Goal: Information Seeking & Learning: Learn about a topic

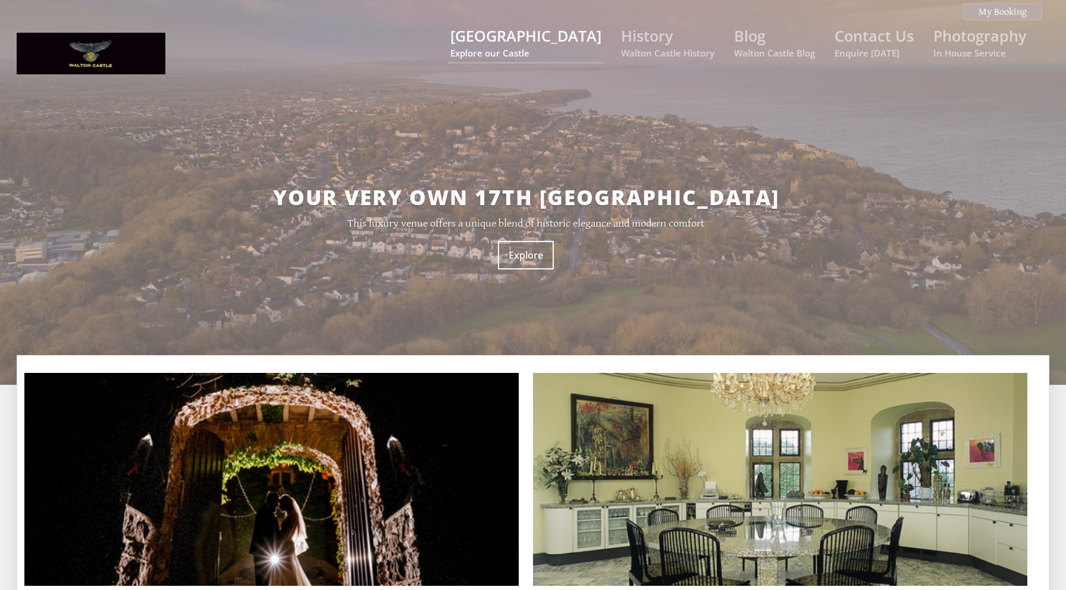
click at [550, 34] on link "Walton Castle Explore our Castle" at bounding box center [525, 42] width 151 height 33
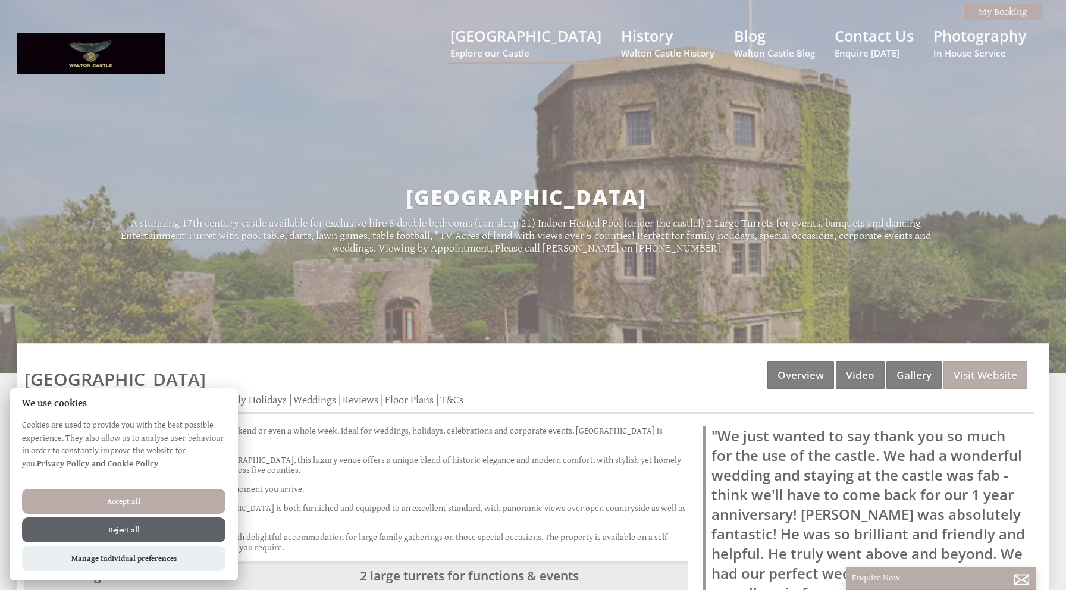
click at [207, 494] on button "Accept all" at bounding box center [123, 501] width 203 height 25
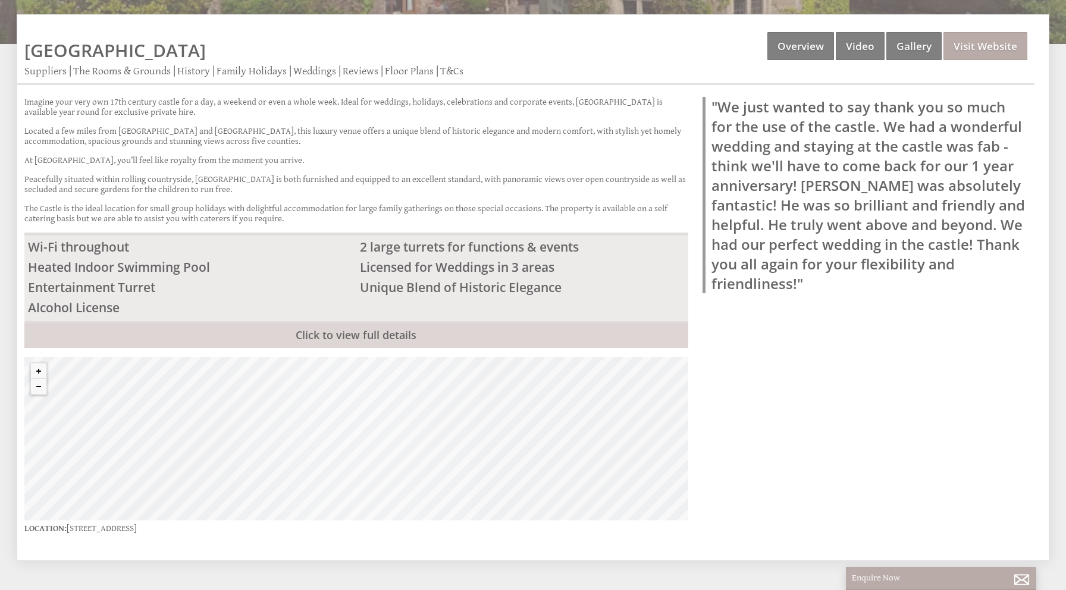
scroll to position [332, 0]
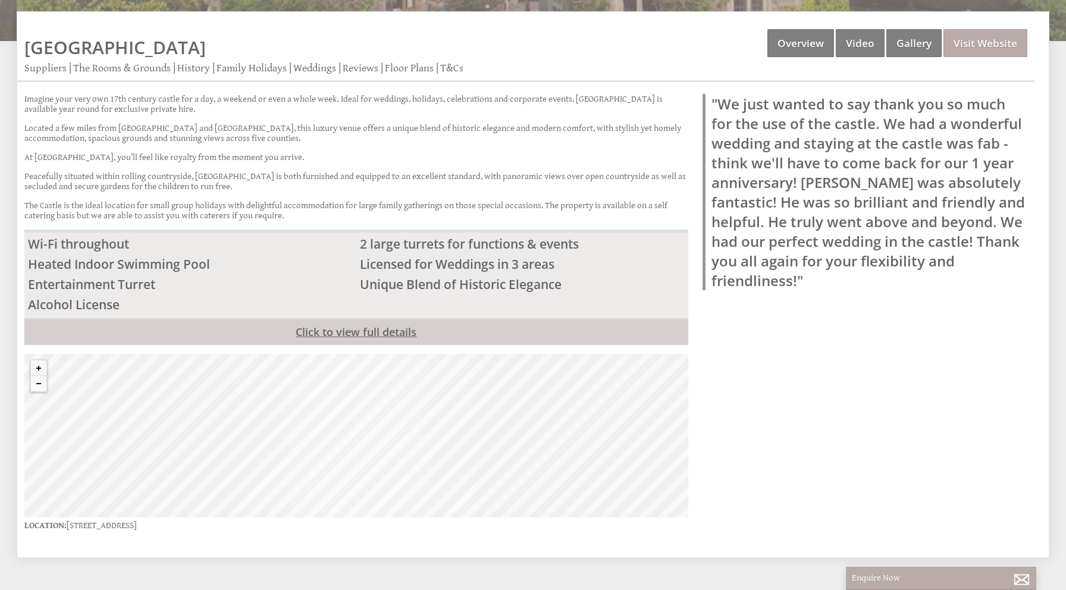
click at [624, 318] on link "Click to view full details" at bounding box center [356, 331] width 664 height 27
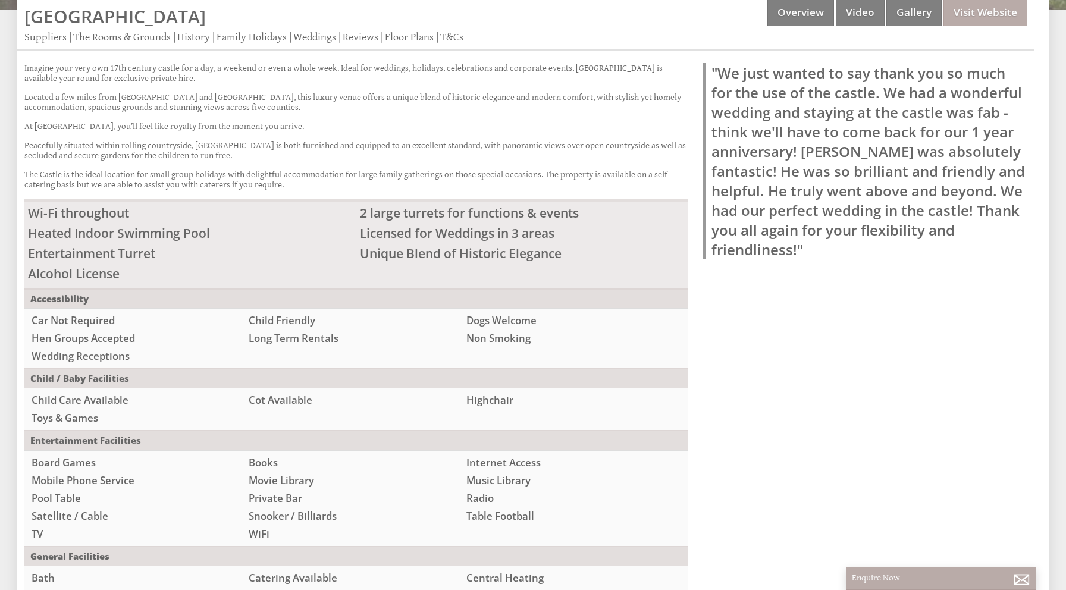
scroll to position [0, 0]
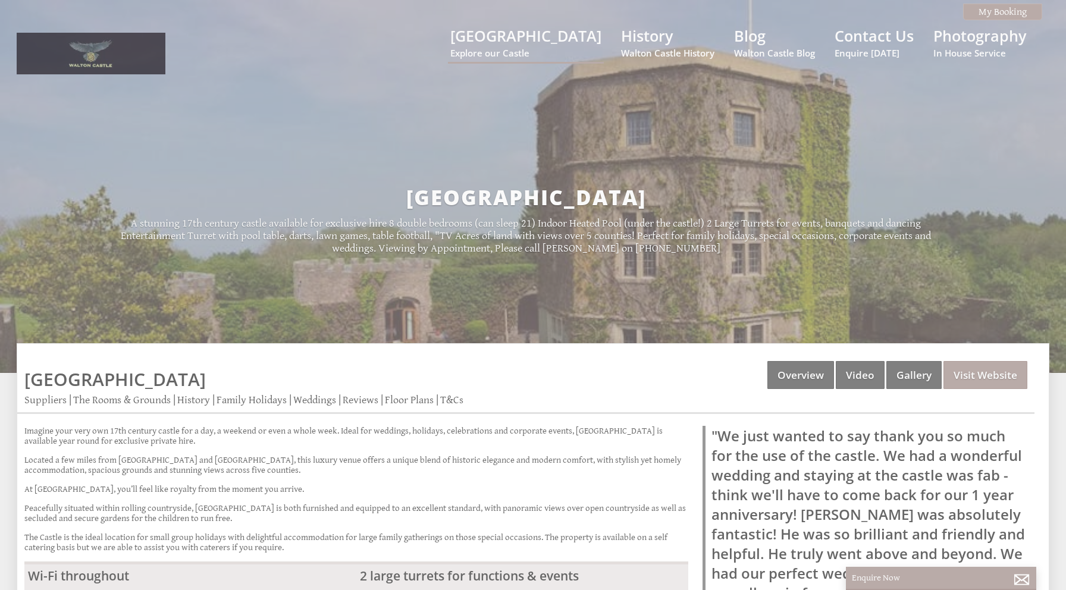
click at [68, 52] on img at bounding box center [91, 54] width 149 height 42
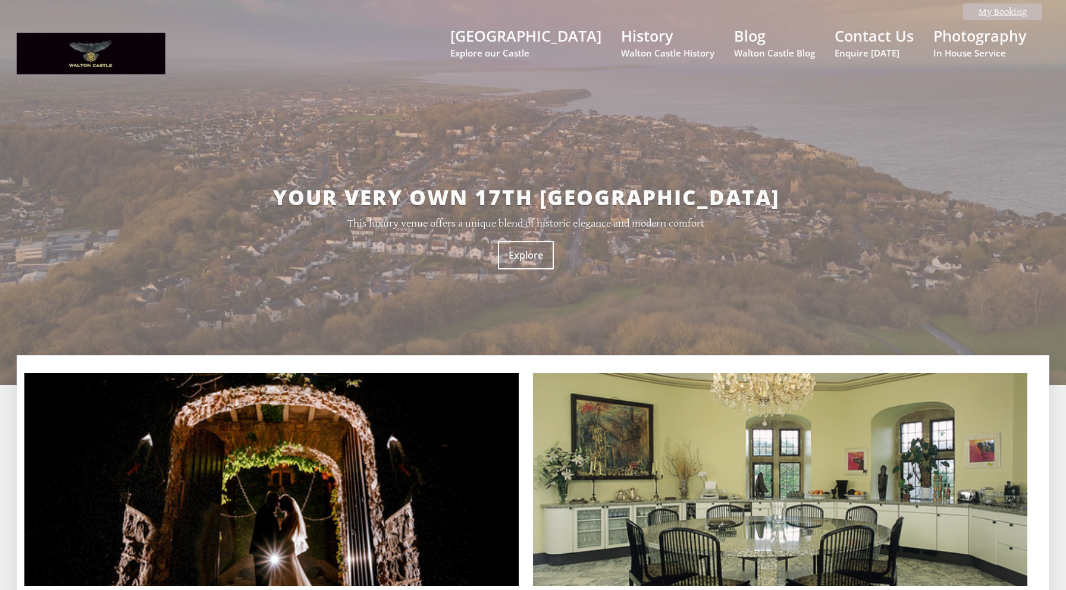
click at [985, 8] on link "My Booking" at bounding box center [1002, 12] width 79 height 17
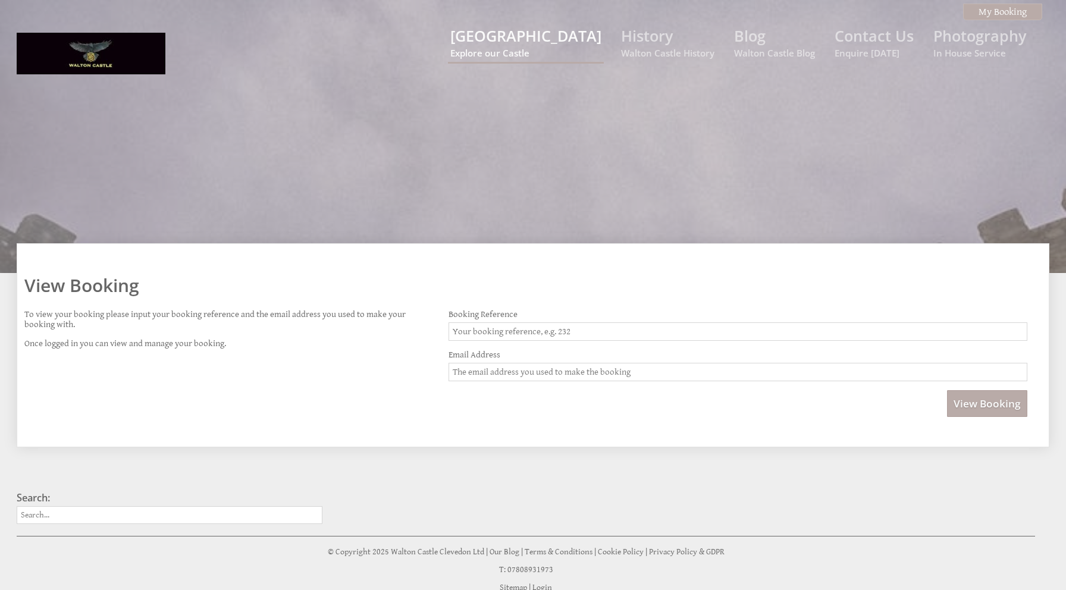
click at [560, 47] on small "Explore our Castle" at bounding box center [525, 53] width 151 height 12
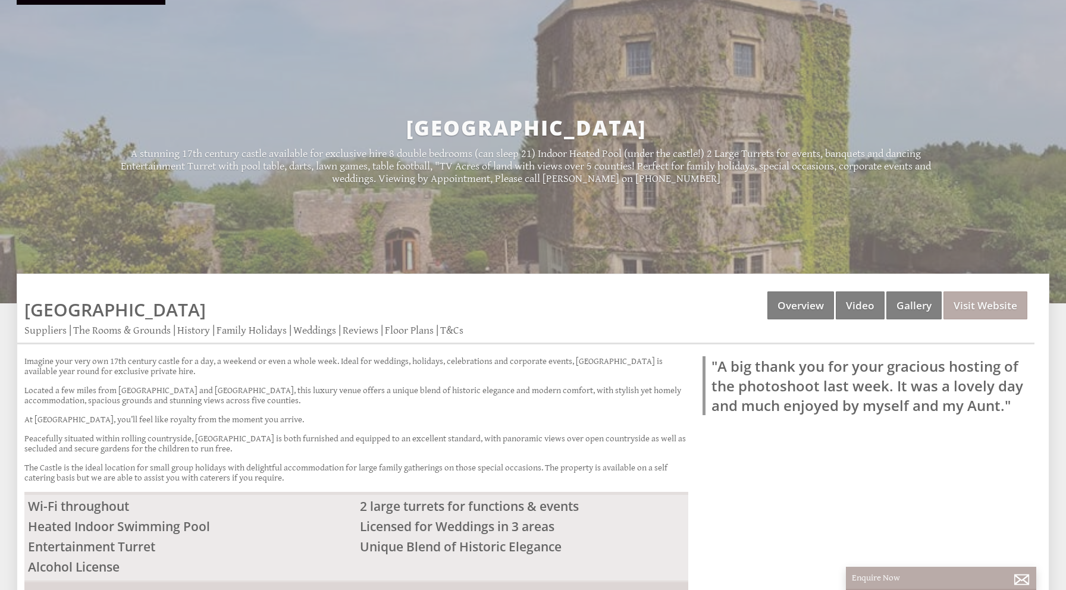
scroll to position [79, 0]
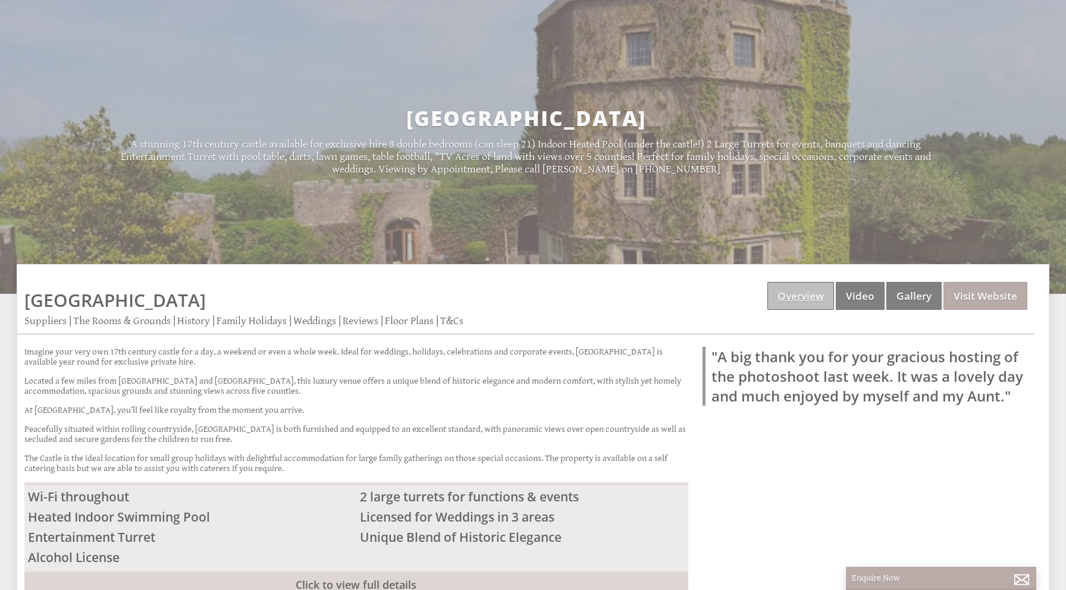
click at [828, 298] on link "Overview" at bounding box center [800, 296] width 67 height 28
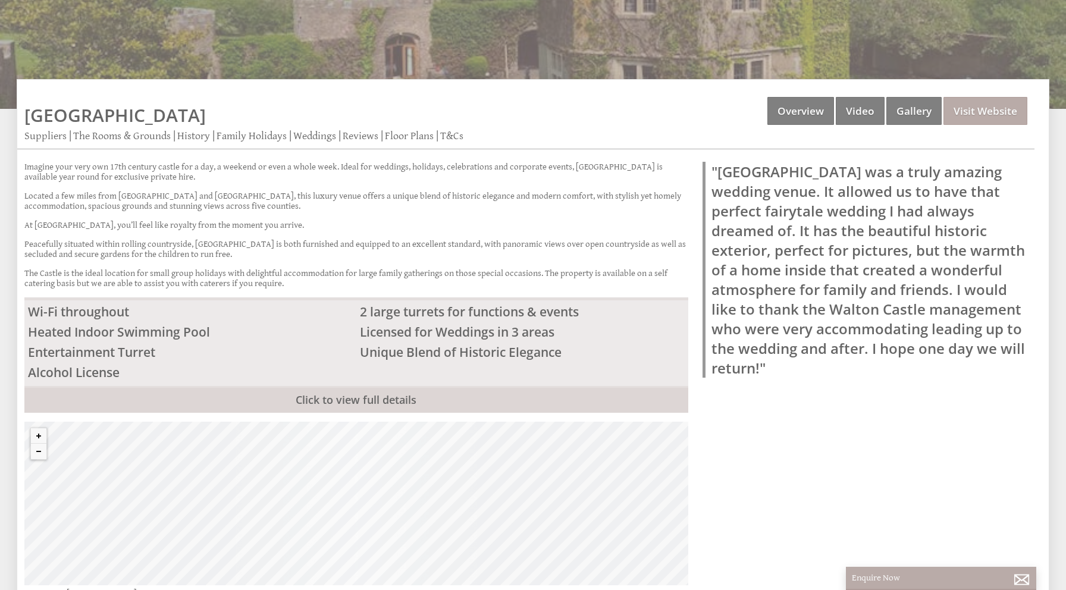
scroll to position [240, 0]
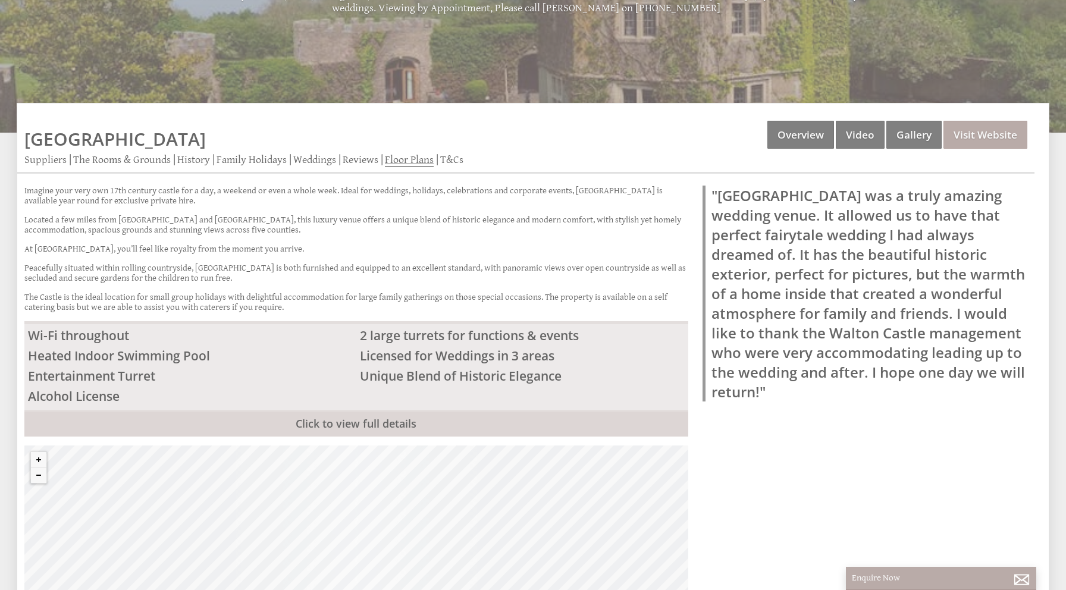
click at [400, 156] on link "Floor Plans" at bounding box center [409, 160] width 49 height 14
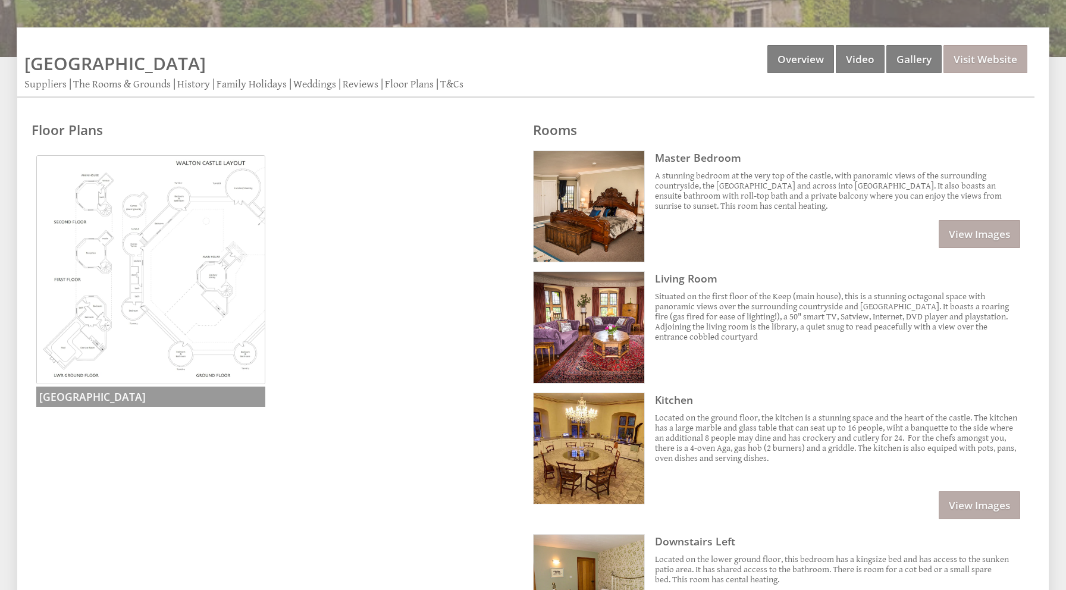
scroll to position [376, 0]
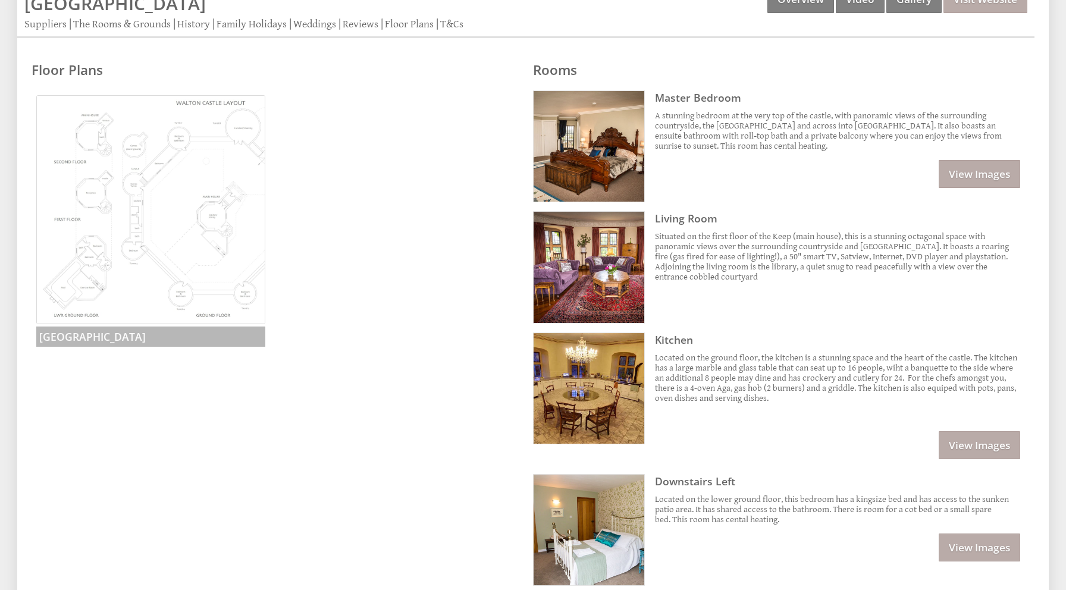
click at [156, 269] on img at bounding box center [150, 209] width 229 height 229
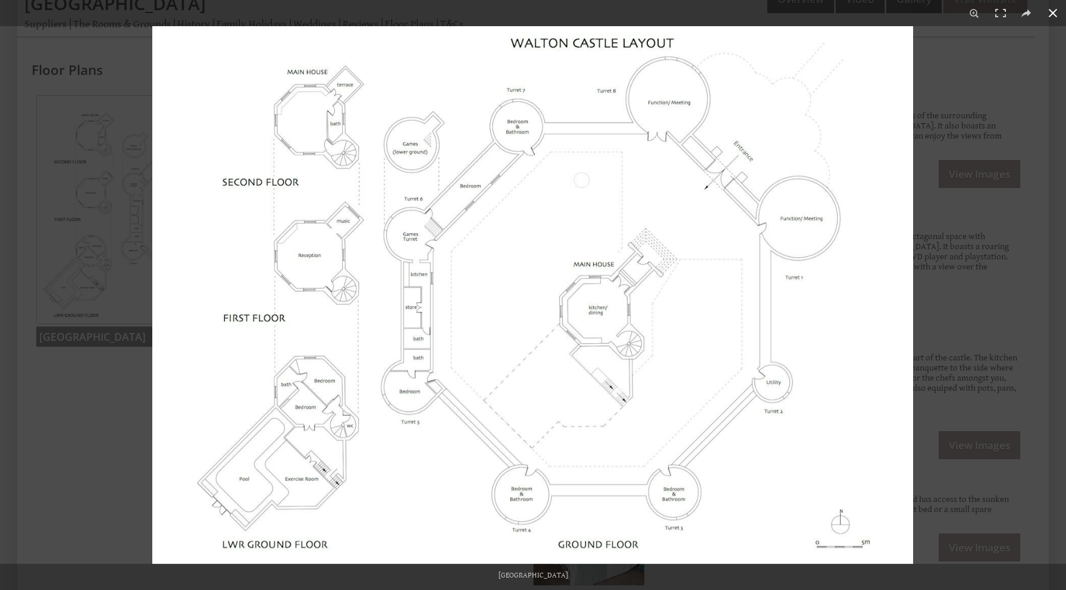
click at [125, 375] on div at bounding box center [533, 295] width 1066 height 590
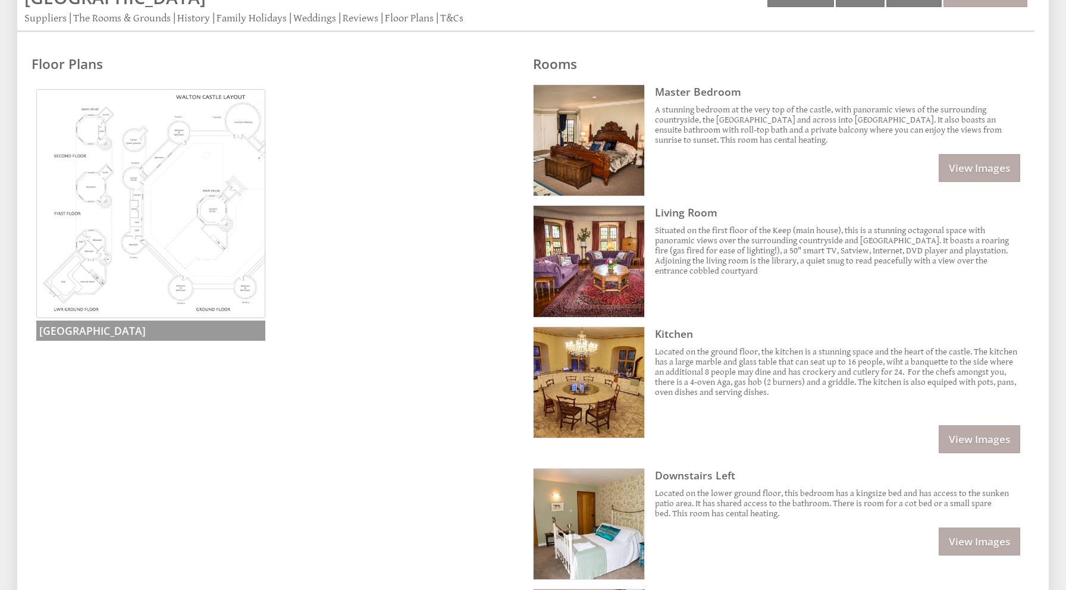
scroll to position [379, 0]
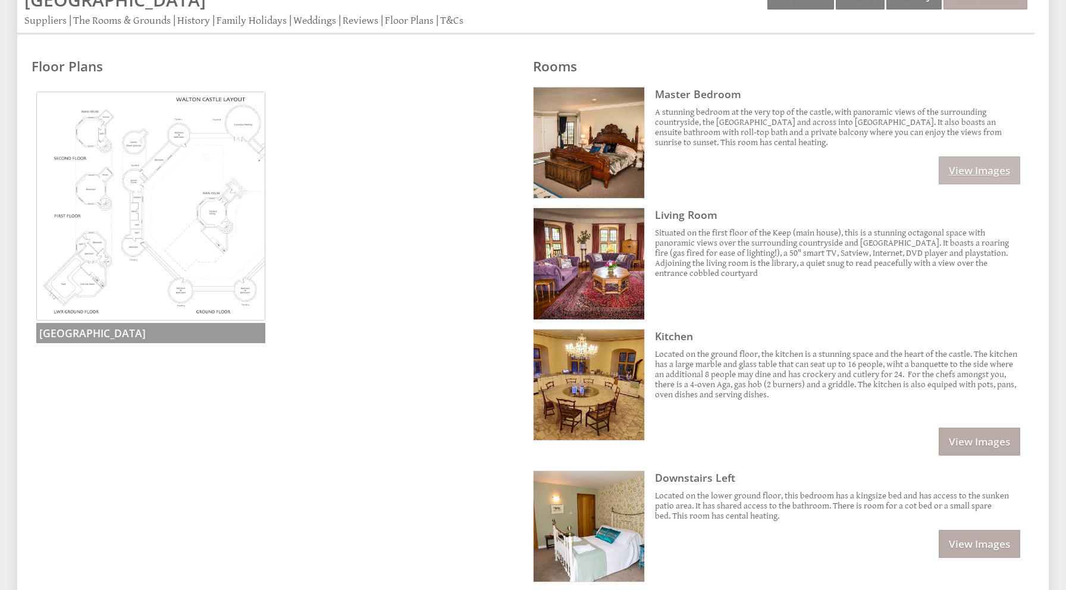
click at [994, 171] on link "View Images" at bounding box center [978, 170] width 81 height 28
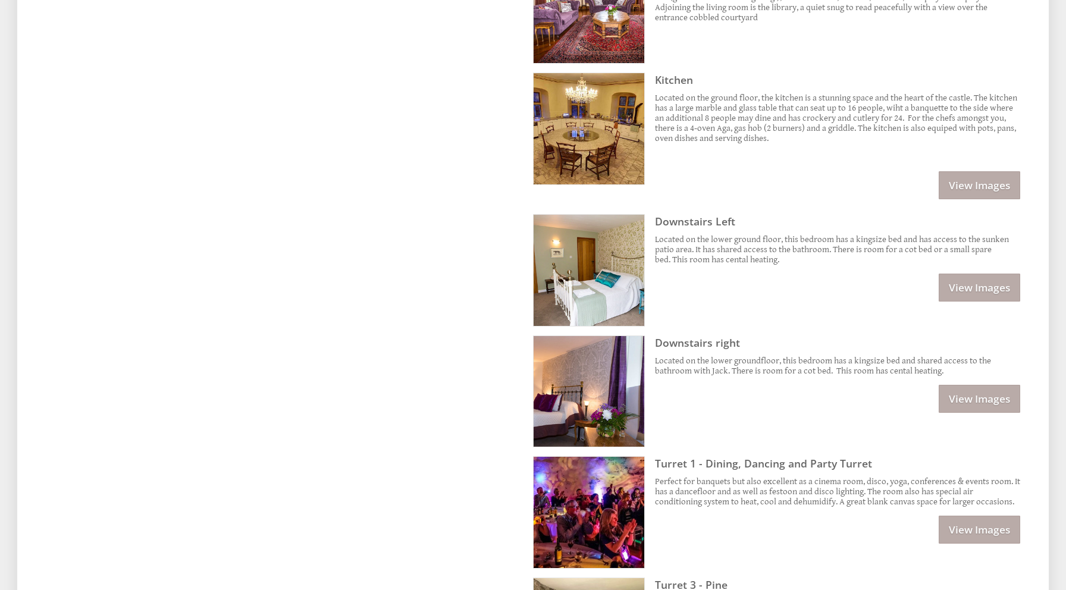
scroll to position [884, 0]
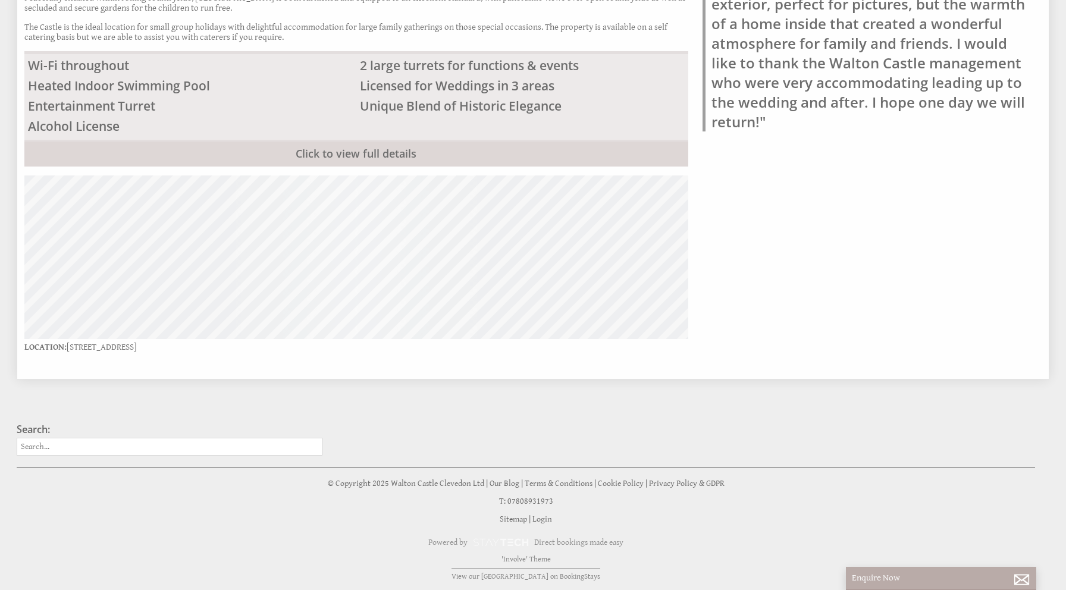
scroll to position [240, 0]
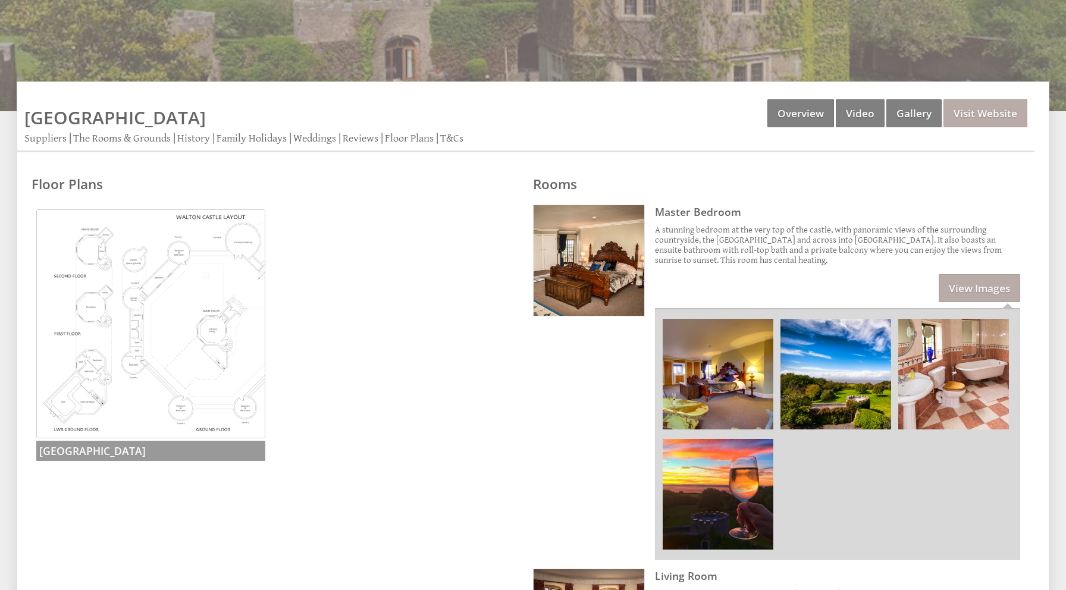
scroll to position [429, 0]
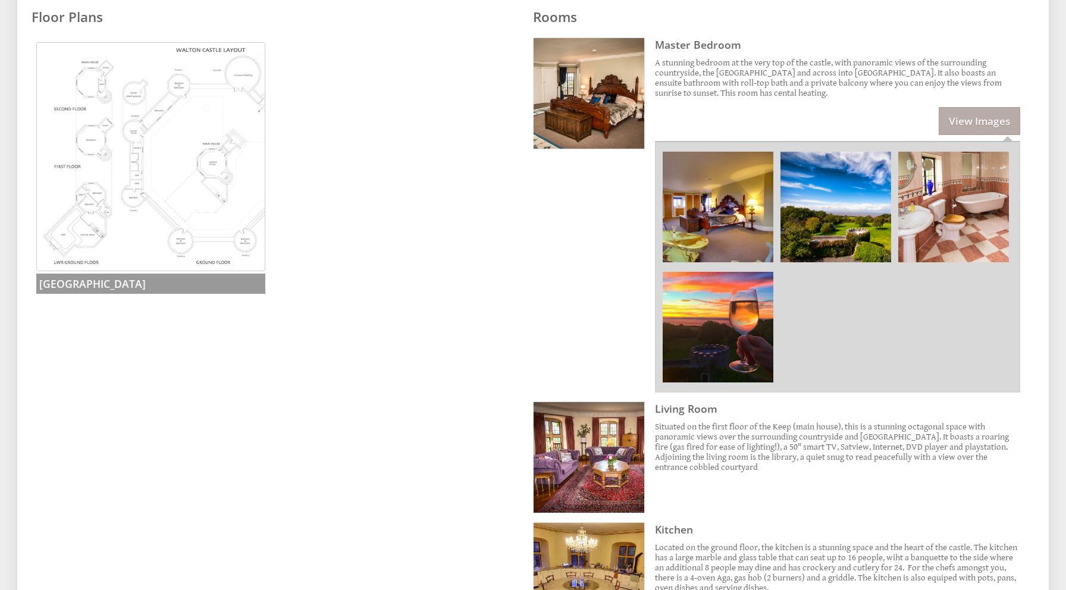
click at [711, 42] on h3 "Master Bedroom" at bounding box center [837, 44] width 365 height 14
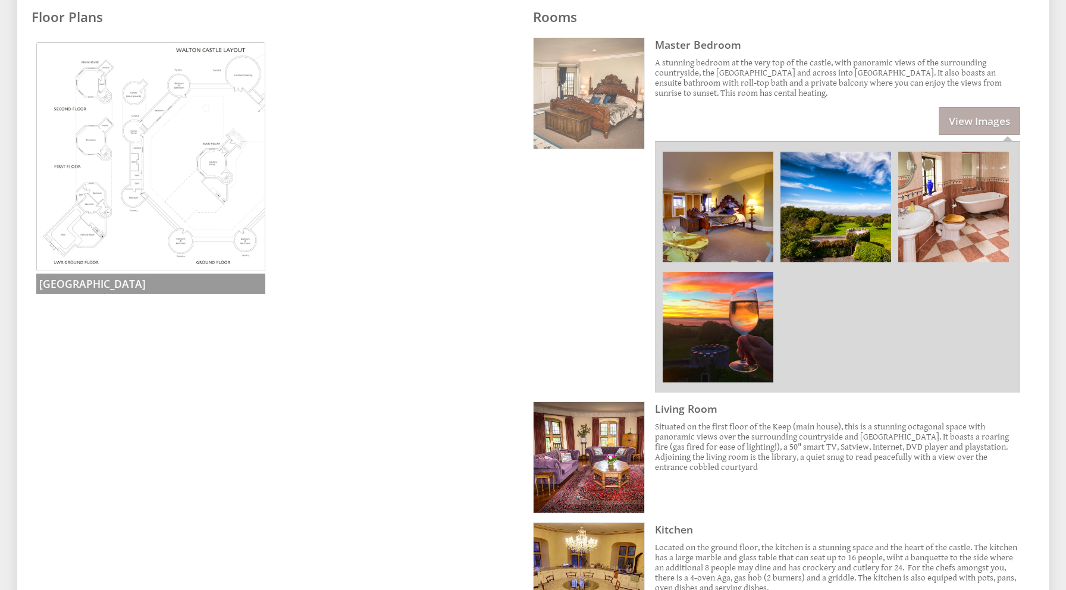
click at [635, 99] on img at bounding box center [588, 93] width 111 height 111
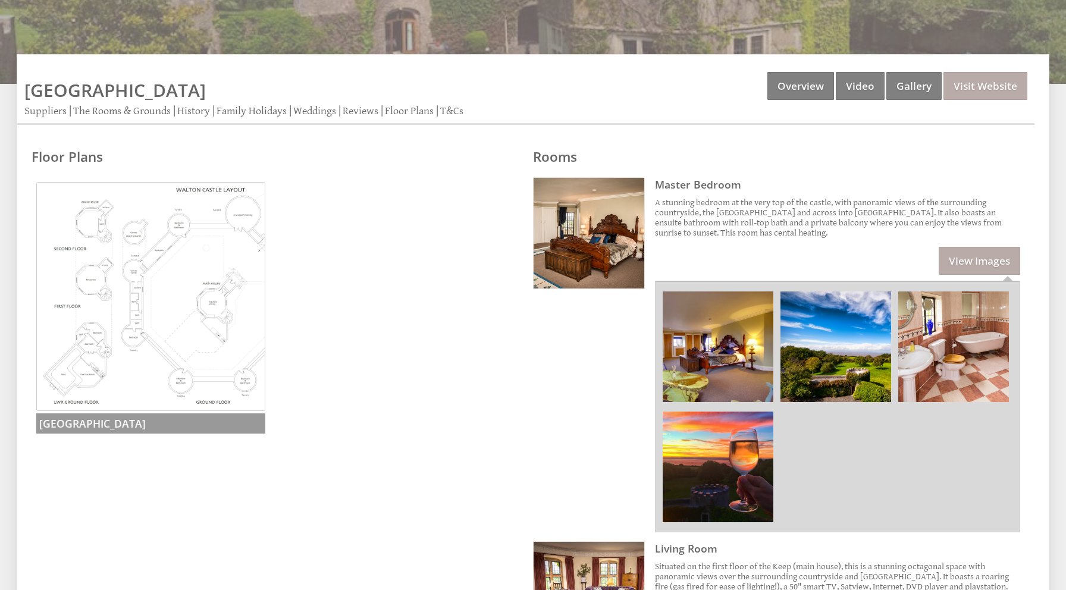
scroll to position [315, 0]
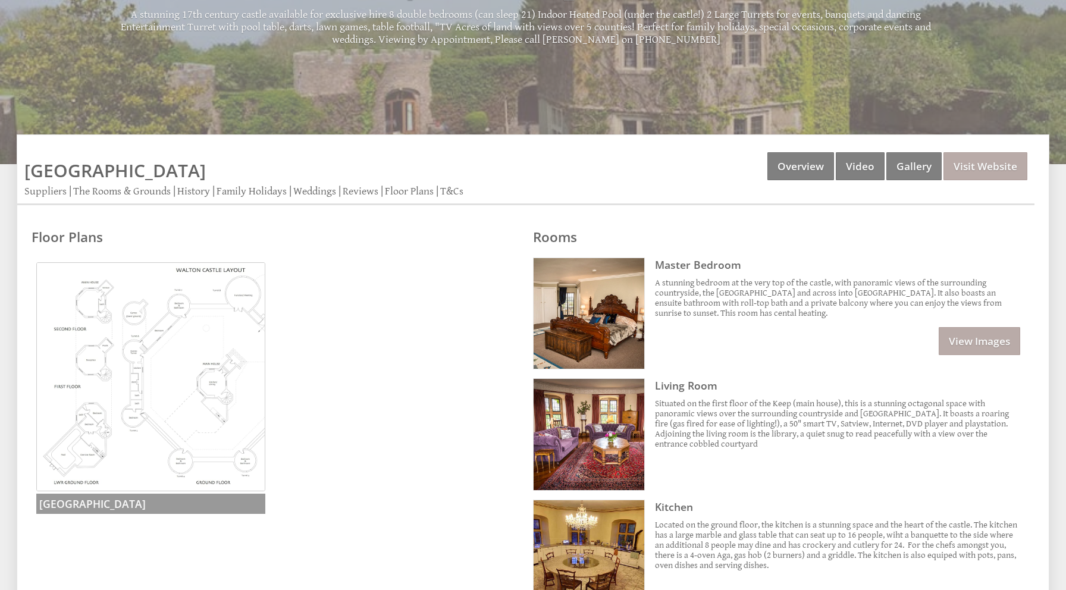
scroll to position [289, 0]
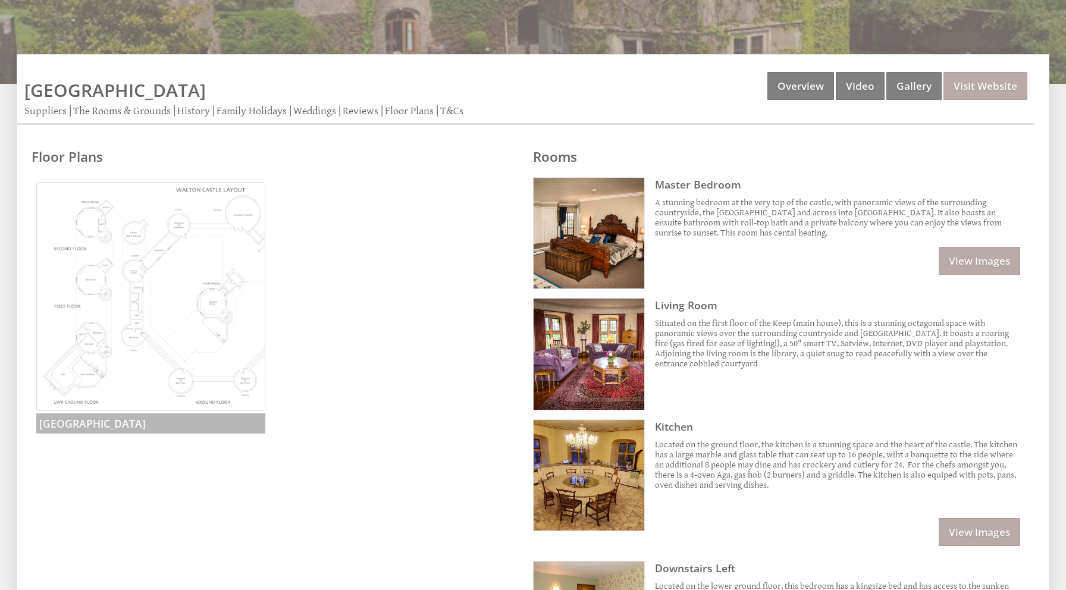
click at [234, 301] on img at bounding box center [150, 296] width 229 height 229
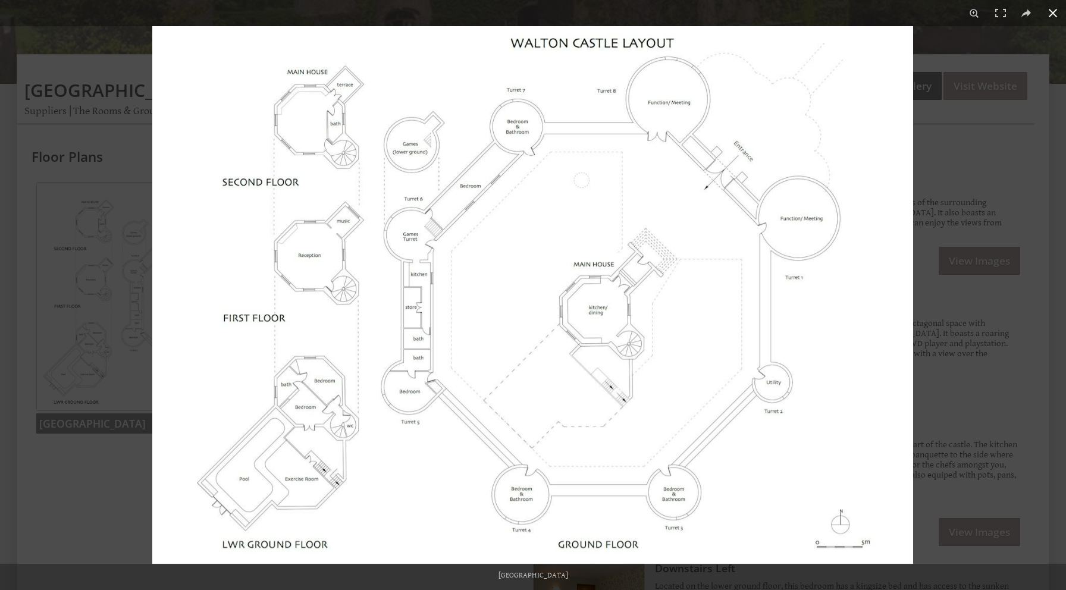
click at [102, 309] on div at bounding box center [533, 295] width 1066 height 590
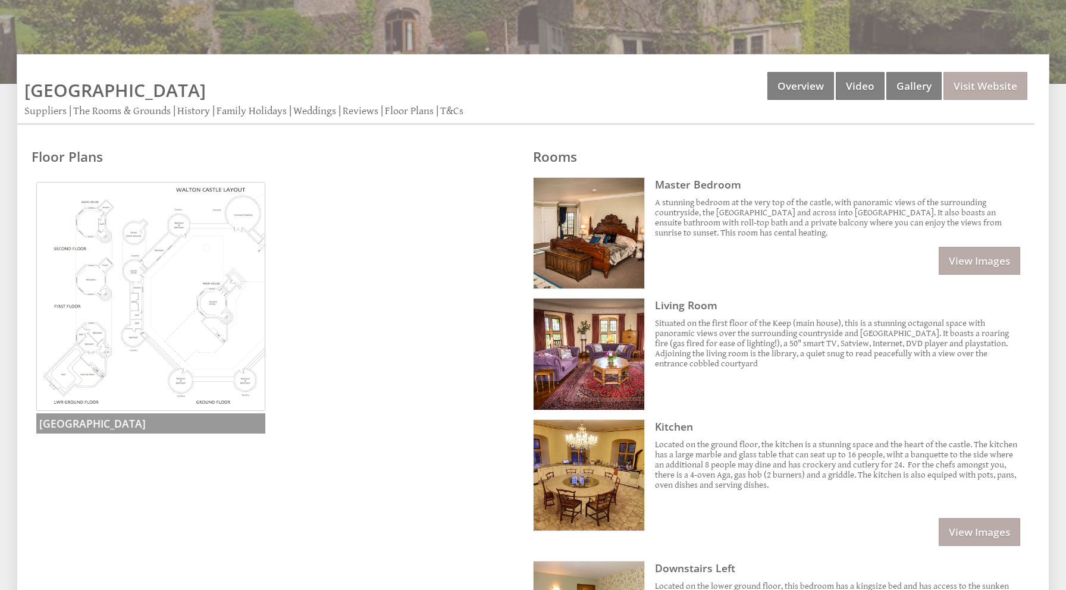
click at [254, 141] on div "Floor Plans [GEOGRAPHIC_DATA] [GEOGRAPHIC_DATA] Floorplan" at bounding box center [274, 288] width 501 height 303
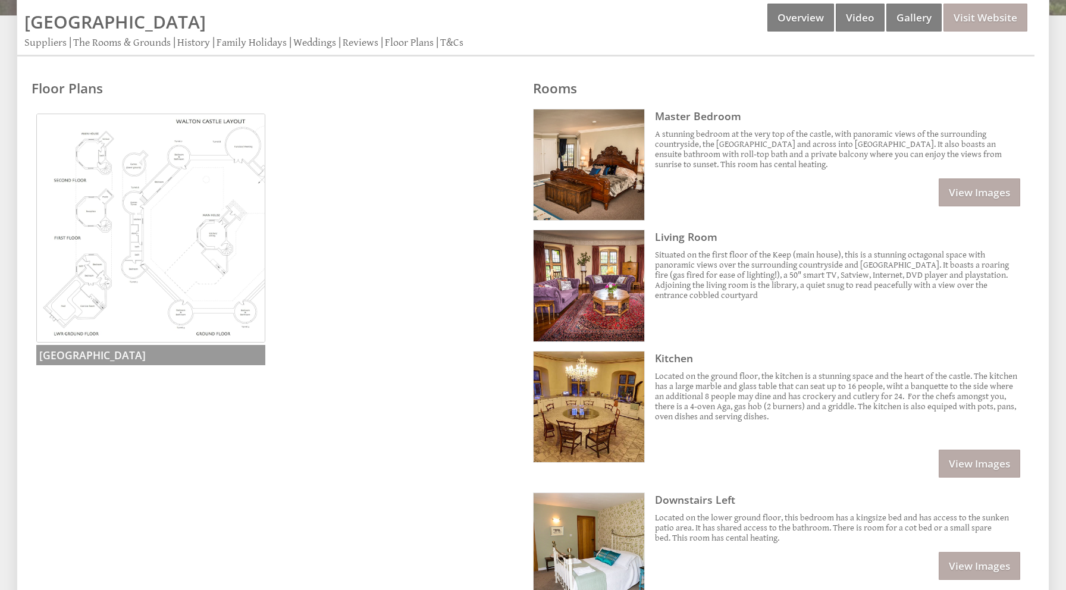
scroll to position [233, 0]
